Goal: Navigation & Orientation: Find specific page/section

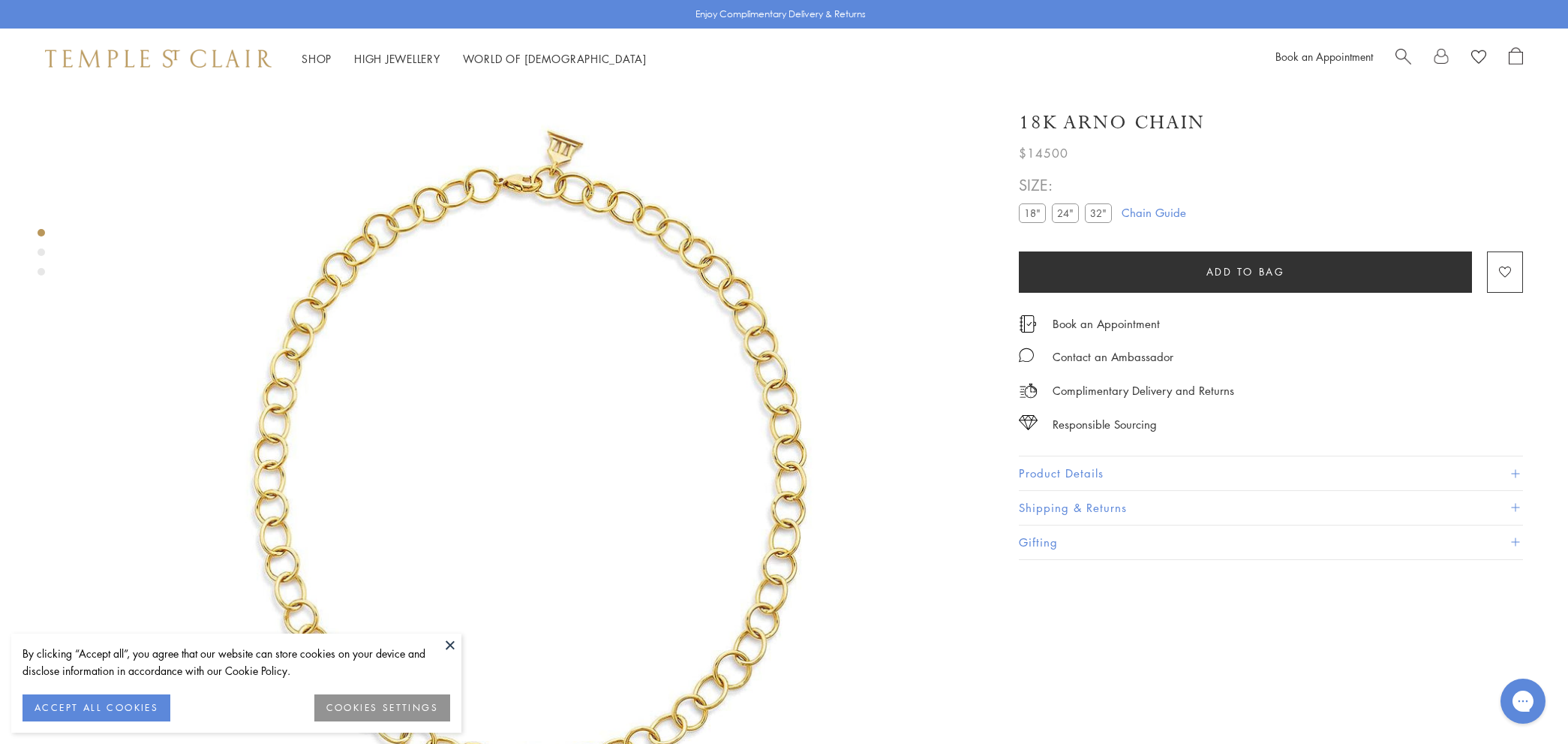
scroll to position [69, 0]
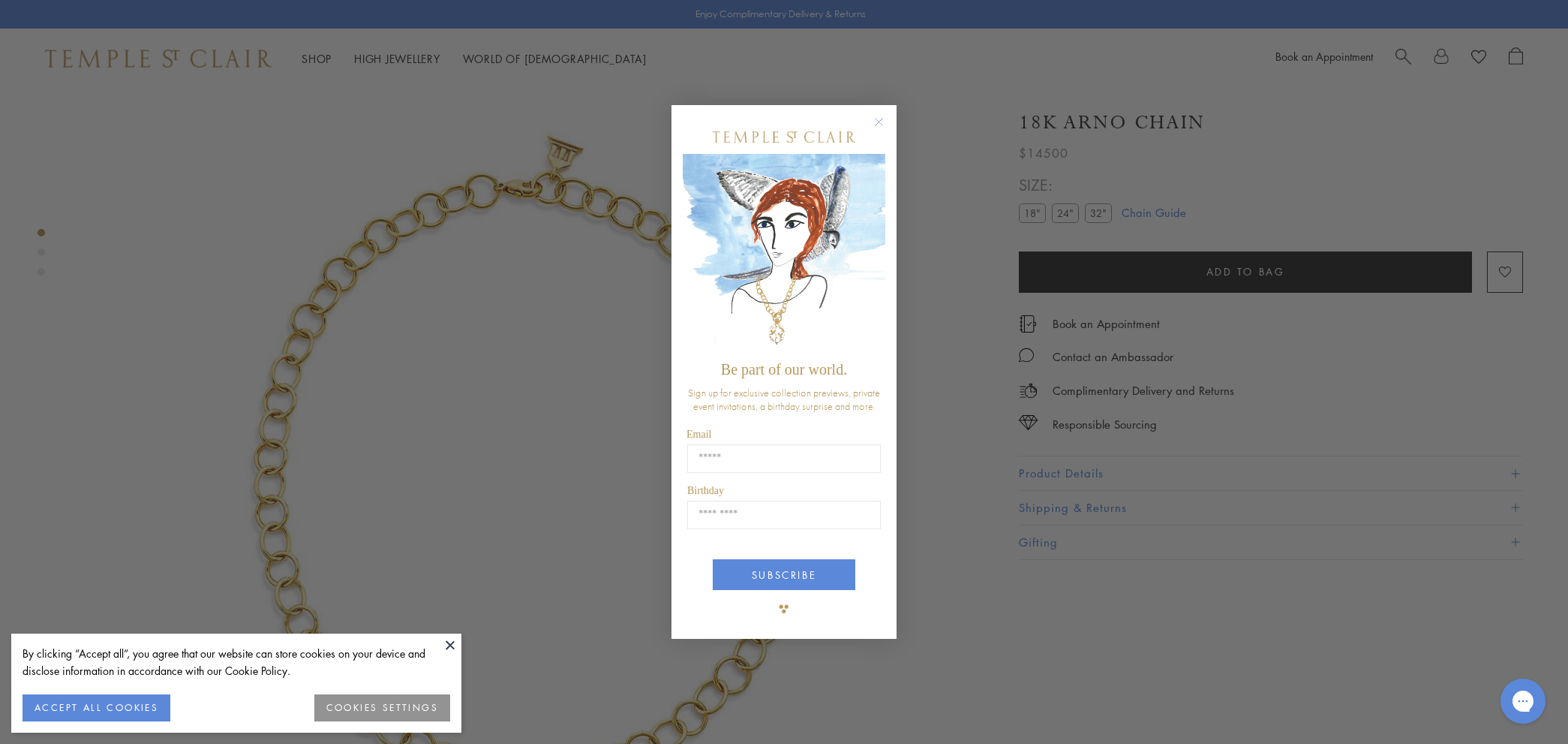
click at [881, 124] on circle "Close dialog" at bounding box center [879, 122] width 18 height 18
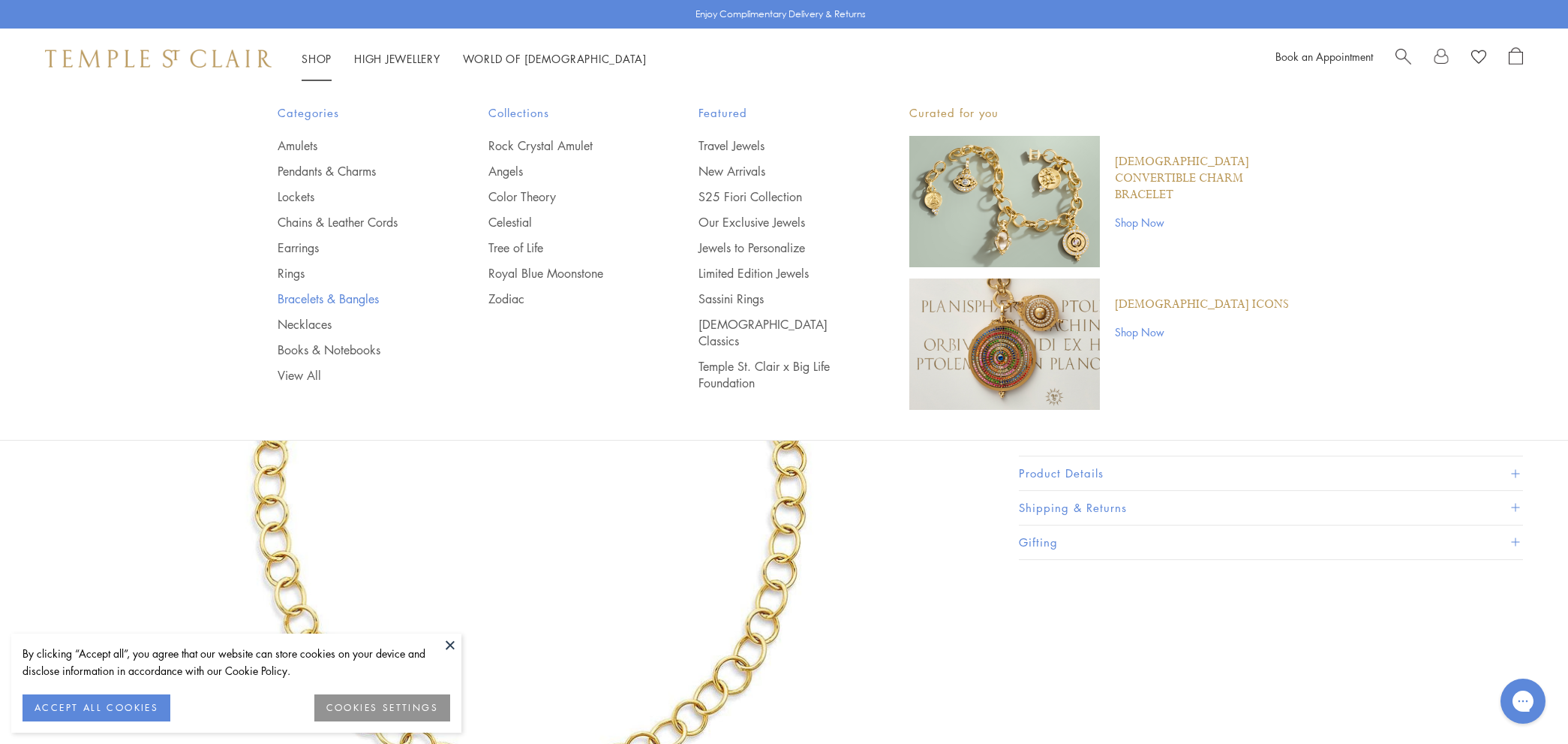
click at [304, 301] on link "Bracelets & Bangles" at bounding box center [353, 298] width 151 height 16
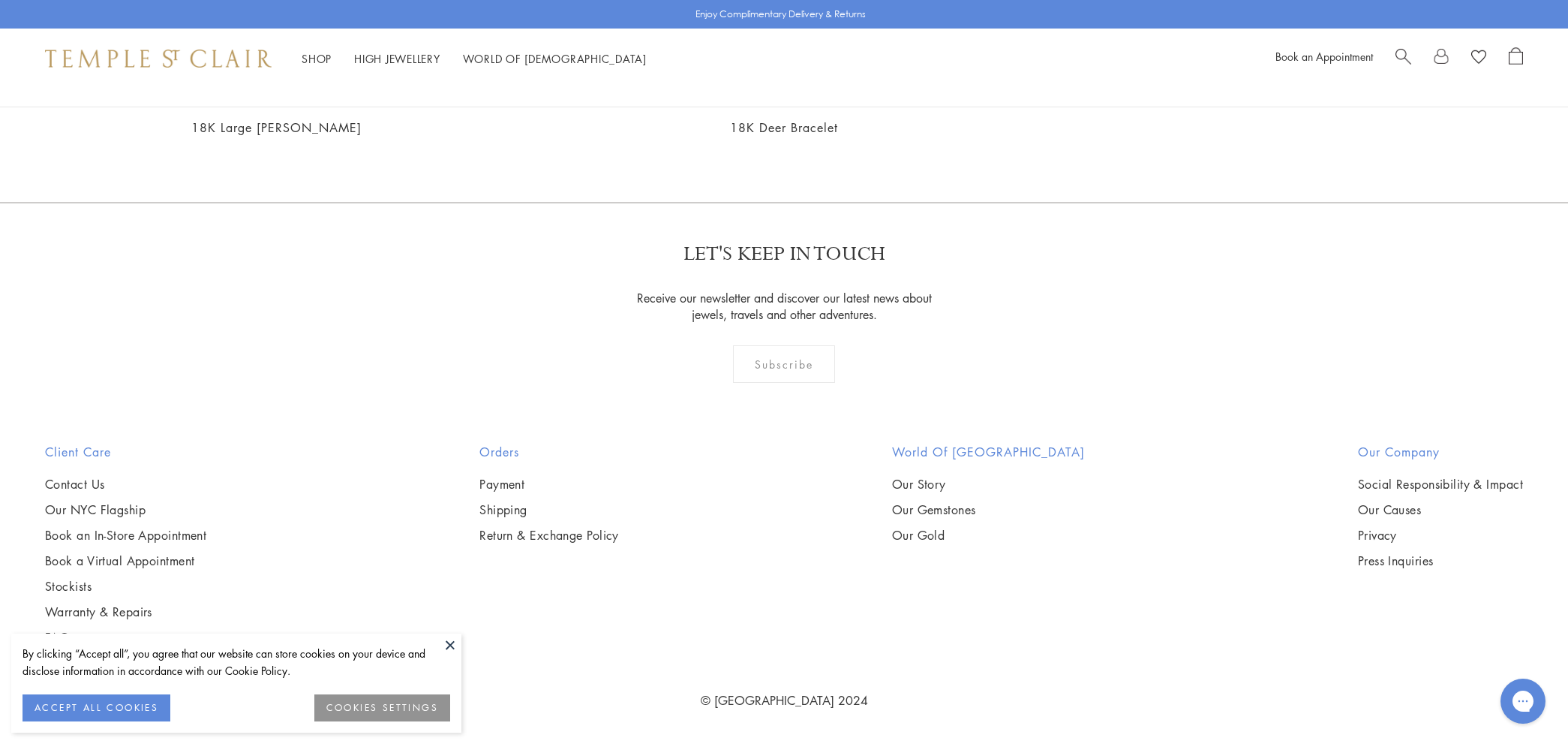
scroll to position [7938, 0]
